Goal: Task Accomplishment & Management: Manage account settings

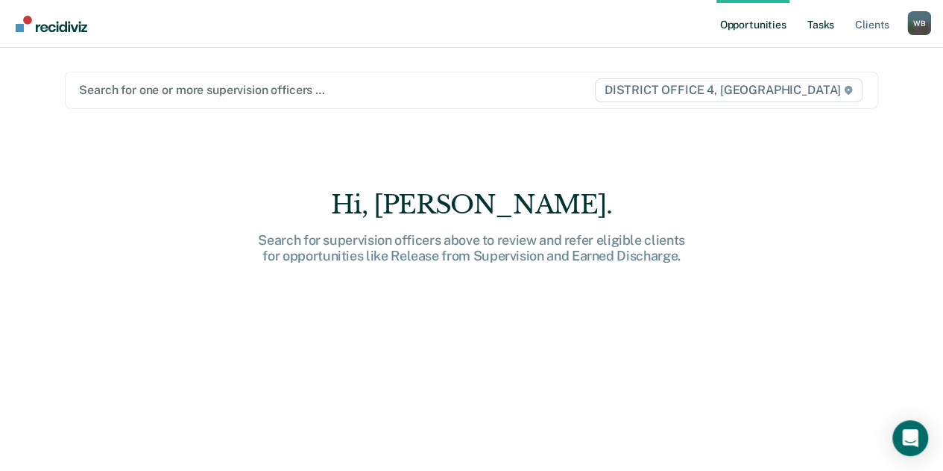
click at [825, 32] on link "Tasks" at bounding box center [821, 24] width 33 height 48
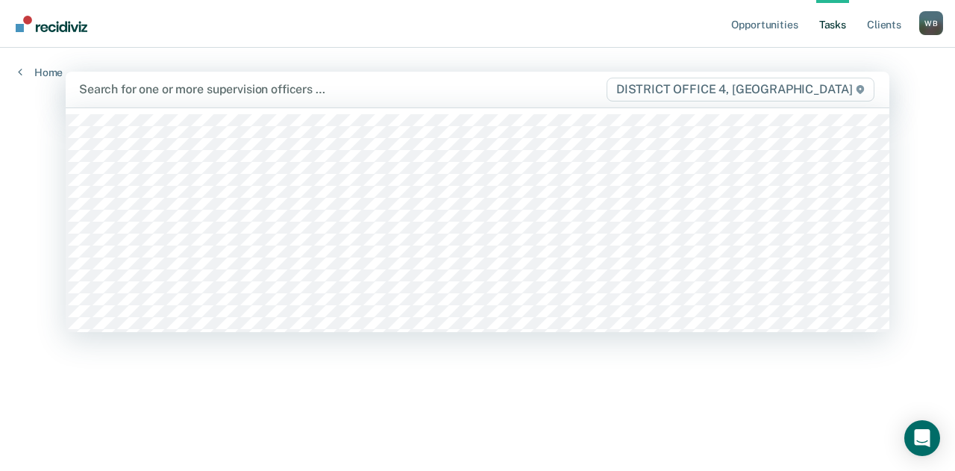
click at [561, 98] on div at bounding box center [342, 89] width 526 height 17
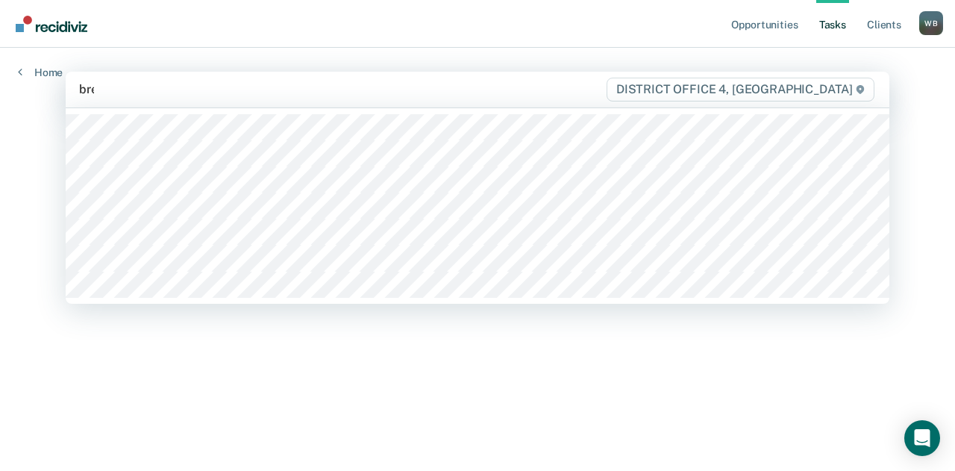
type input "[PERSON_NAME]"
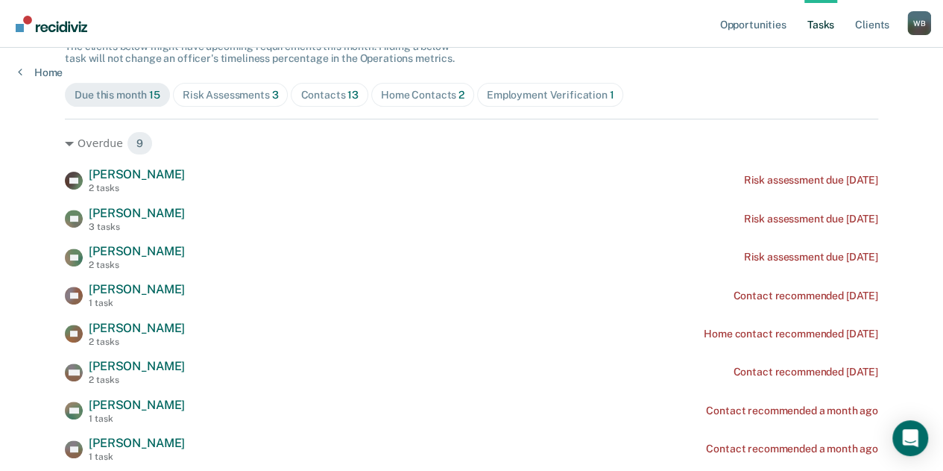
scroll to position [149, 0]
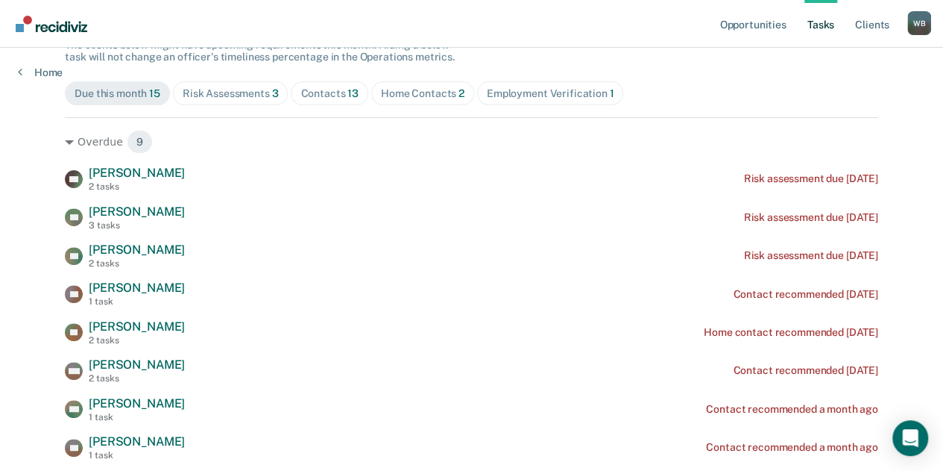
click at [316, 89] on div "Contacts 13" at bounding box center [330, 93] width 58 height 13
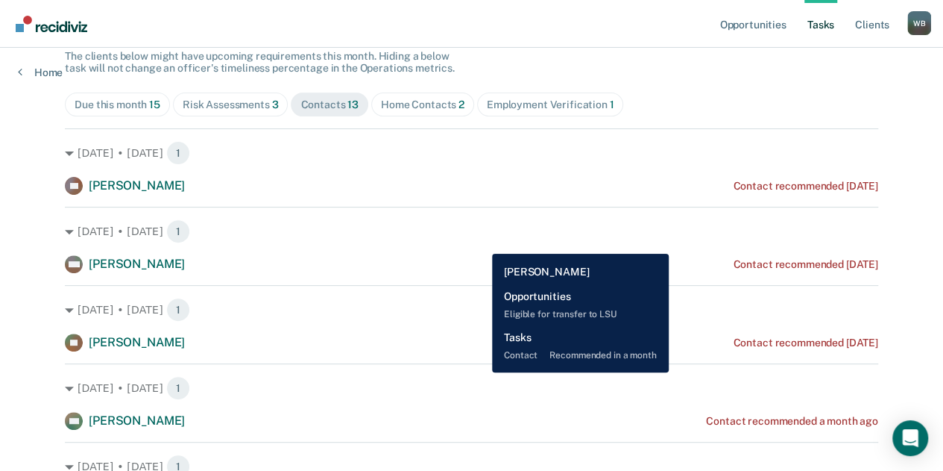
scroll to position [0, 0]
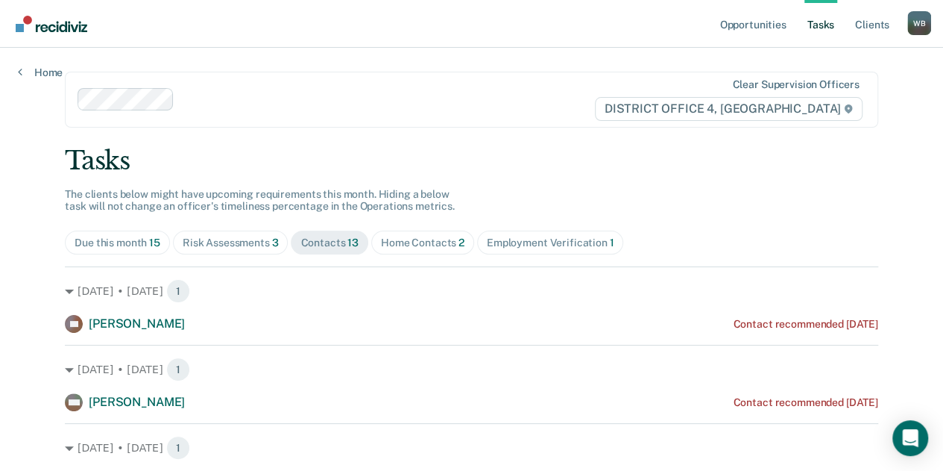
click at [424, 240] on div "Home Contacts 2" at bounding box center [423, 242] width 84 height 13
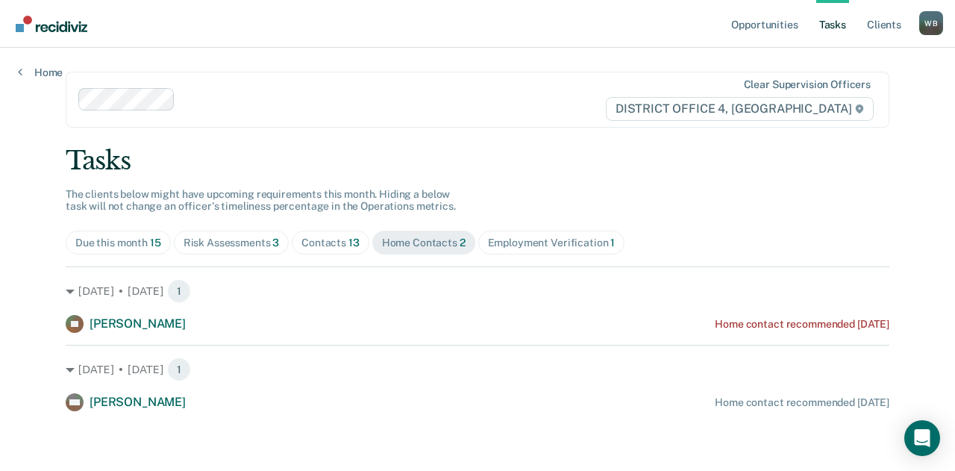
click at [521, 251] on span "Employment Verification 1" at bounding box center [551, 242] width 147 height 24
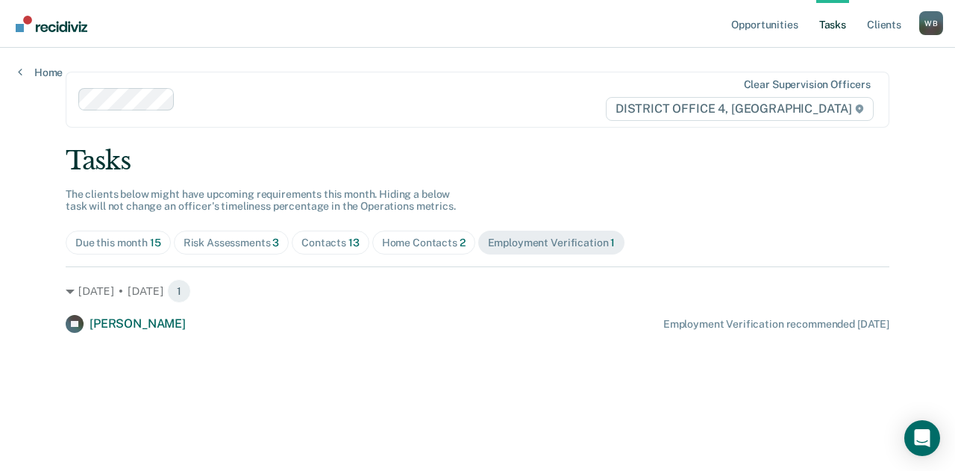
click at [266, 237] on div "Risk Assessments 3" at bounding box center [231, 242] width 96 height 13
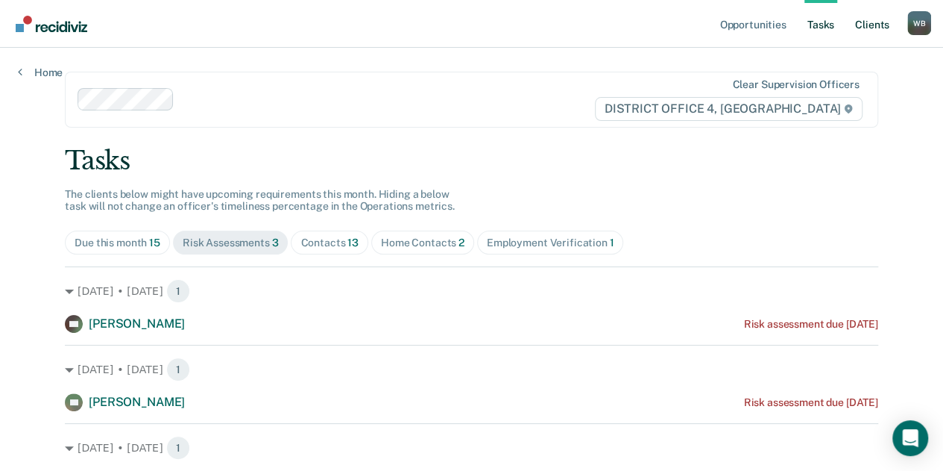
click at [880, 31] on link "Client s" at bounding box center [872, 24] width 40 height 48
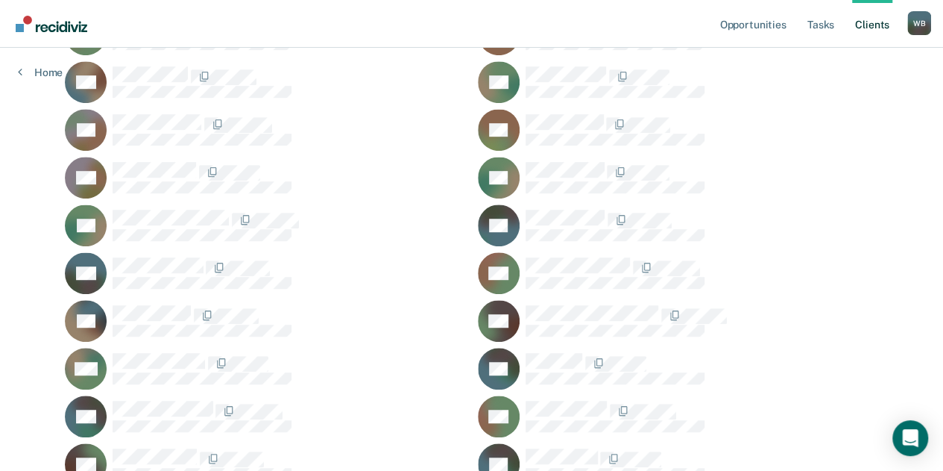
scroll to position [447, 0]
